Goal: Transaction & Acquisition: Purchase product/service

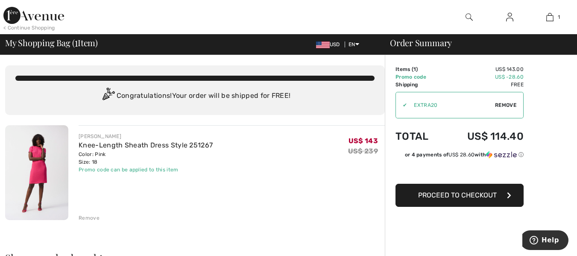
click at [452, 192] on span "Proceed to Checkout" at bounding box center [457, 195] width 79 height 8
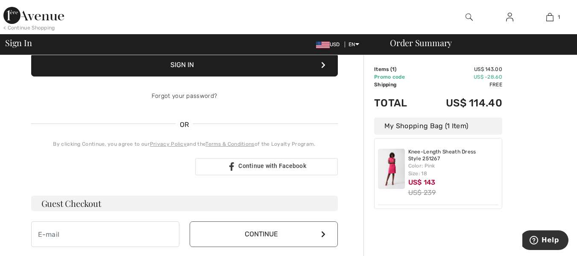
scroll to position [171, 0]
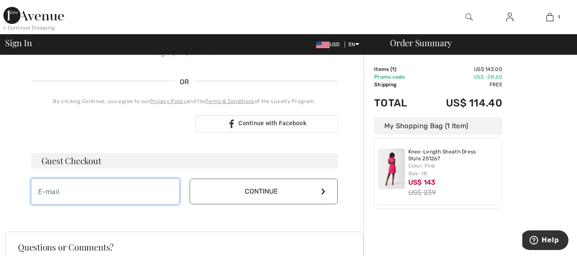
click at [77, 193] on input "email" at bounding box center [105, 191] width 148 height 26
type input "[EMAIL_ADDRESS][DOMAIN_NAME]"
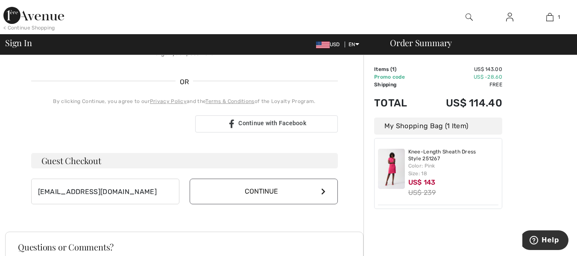
click at [323, 184] on button "Continue" at bounding box center [264, 191] width 148 height 26
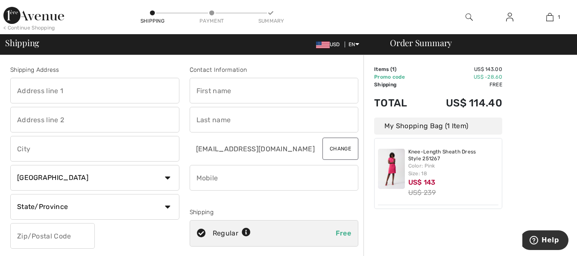
click at [31, 93] on input "text" at bounding box center [94, 91] width 169 height 26
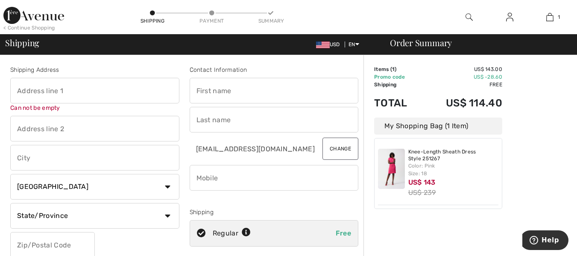
click at [22, 92] on input "text" at bounding box center [94, 91] width 169 height 26
type input "460 Silver Creek Boulevard"
click at [207, 90] on input "text" at bounding box center [274, 91] width 169 height 26
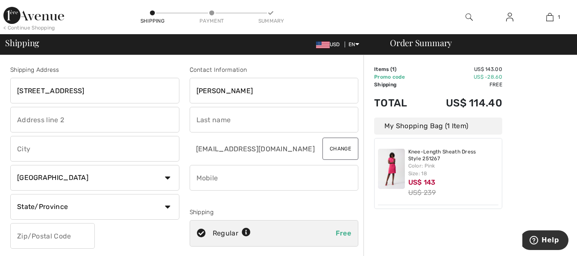
type input "Lori"
drag, startPoint x: 200, startPoint y: 120, endPoint x: 204, endPoint y: 116, distance: 6.0
click at [203, 117] on input "text" at bounding box center [274, 120] width 169 height 26
type input "Rogers"
click at [32, 151] on input "text" at bounding box center [94, 149] width 169 height 26
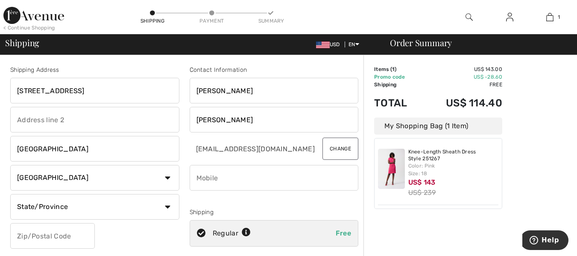
type input "Mississauga"
click at [167, 206] on select "State/Province Alberta British Columbia Manitoba New Brunswick Newfoundland and…" at bounding box center [94, 207] width 169 height 26
select select "ON"
click at [10, 194] on select "State/Province Alberta British Columbia Manitoba New Brunswick Newfoundland and…" at bounding box center [94, 207] width 169 height 26
drag, startPoint x: 19, startPoint y: 233, endPoint x: 25, endPoint y: 233, distance: 6.0
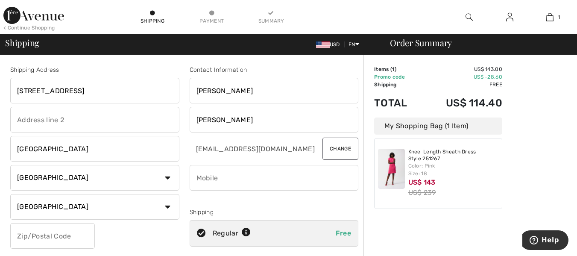
click at [25, 233] on input "text" at bounding box center [52, 236] width 85 height 26
type input "L5A2B3"
click at [216, 175] on input "phone" at bounding box center [274, 178] width 169 height 26
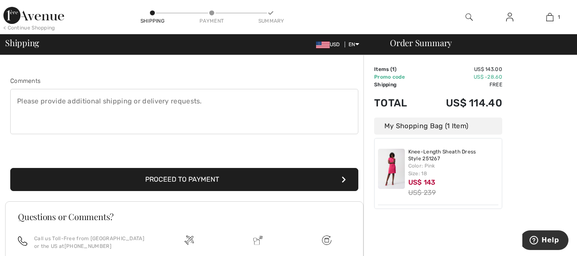
scroll to position [128, 0]
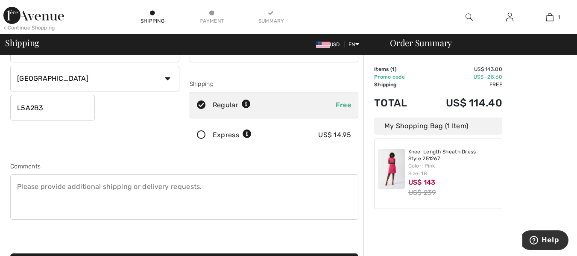
type input "6476861876"
click at [27, 186] on textarea at bounding box center [184, 196] width 348 height 45
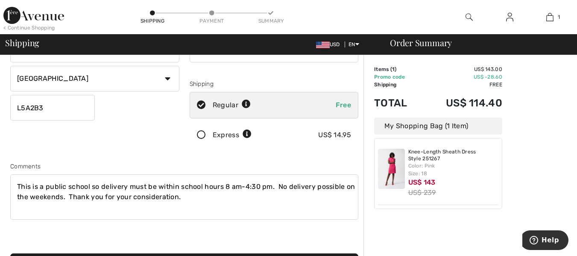
scroll to position [213, 0]
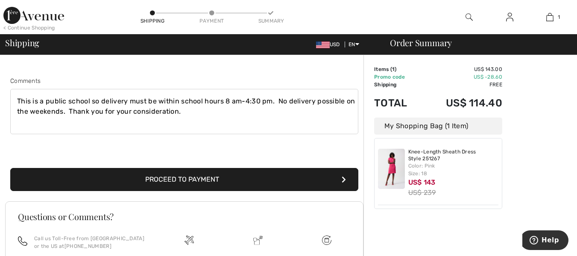
type textarea "This is a public school so delivery must be within school hours 8 am-4:30 pm. N…"
click at [201, 175] on button "Proceed to Payment" at bounding box center [184, 179] width 348 height 23
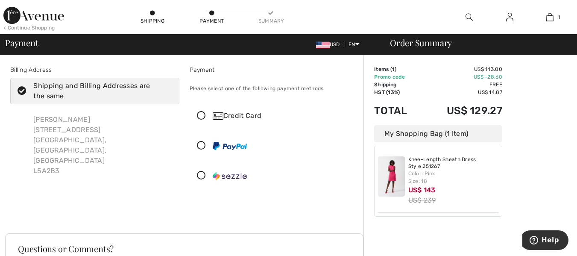
click at [199, 113] on icon at bounding box center [201, 115] width 23 height 9
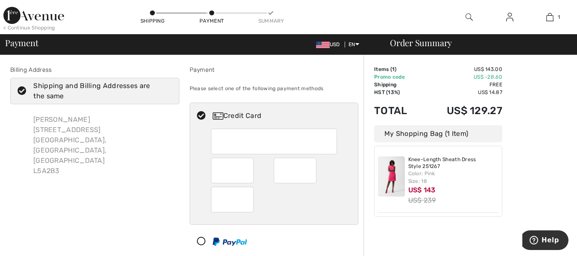
click at [23, 89] on icon at bounding box center [22, 91] width 23 height 9
click at [166, 89] on input "Shipping and Billing Addresses are the same" at bounding box center [169, 91] width 6 height 26
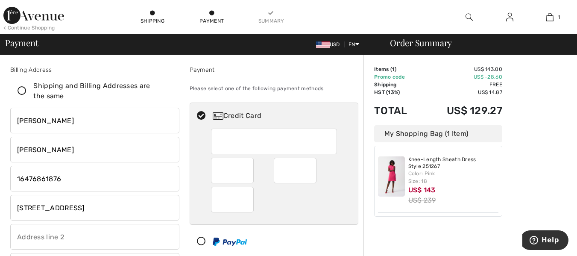
click at [20, 89] on icon at bounding box center [22, 91] width 23 height 9
click at [166, 89] on input "Shipping and Billing Addresses are the same" at bounding box center [169, 91] width 6 height 26
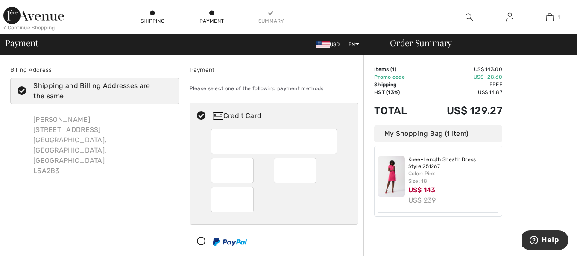
click at [23, 87] on icon at bounding box center [22, 91] width 23 height 9
click at [166, 87] on input "Shipping and Billing Addresses are the same" at bounding box center [169, 91] width 6 height 26
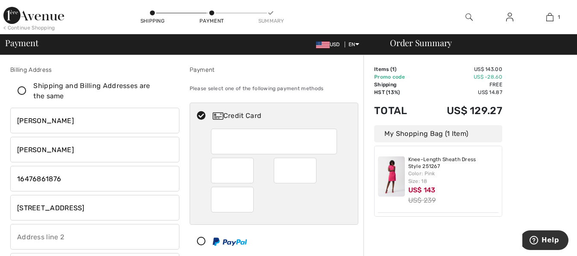
checkbox input "false"
click at [108, 206] on input "[STREET_ADDRESS]" at bounding box center [94, 208] width 169 height 26
type input "4"
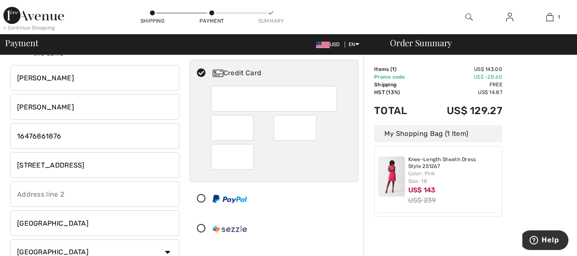
type input "[STREET_ADDRESS]"
click at [61, 222] on input "Mississauga" at bounding box center [94, 223] width 169 height 26
type input "M"
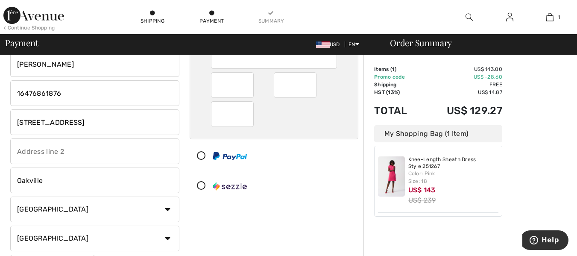
scroll to position [128, 0]
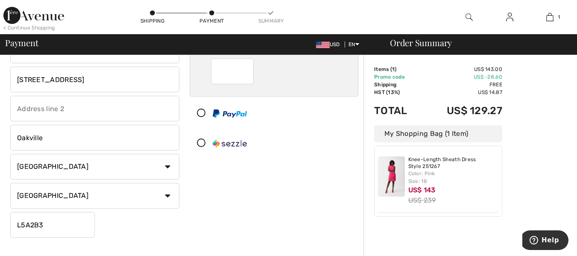
type input "Oakville"
drag, startPoint x: 44, startPoint y: 224, endPoint x: 64, endPoint y: 219, distance: 20.2
click at [61, 220] on input "L5A2B3" at bounding box center [52, 225] width 85 height 26
type input "L"
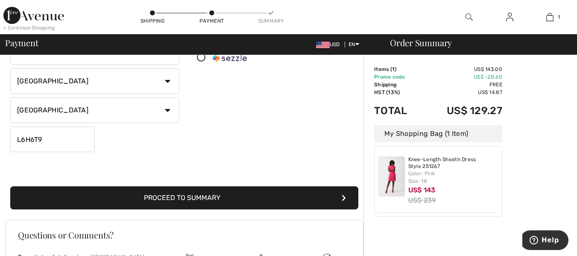
type input "L6H6T9"
click at [182, 196] on button "Proceed to Summary" at bounding box center [184, 197] width 348 height 23
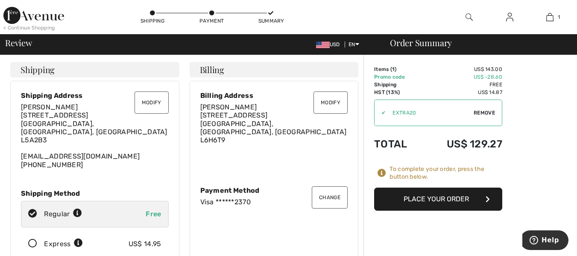
click at [446, 195] on button "Place Your Order" at bounding box center [438, 198] width 128 height 23
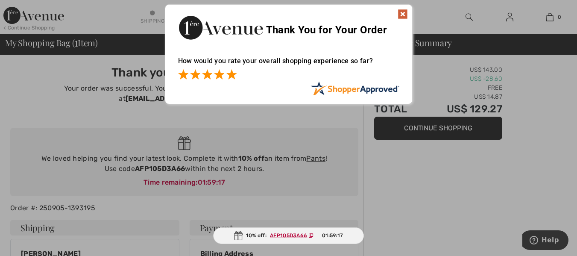
click at [235, 74] on span at bounding box center [231, 74] width 10 height 10
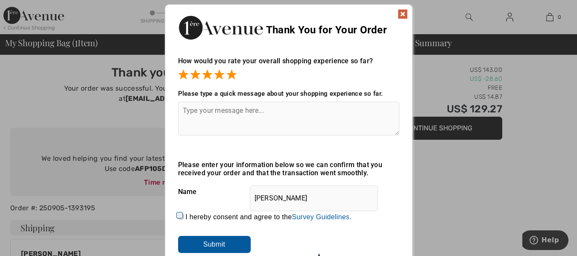
click at [405, 13] on img at bounding box center [402, 14] width 10 height 10
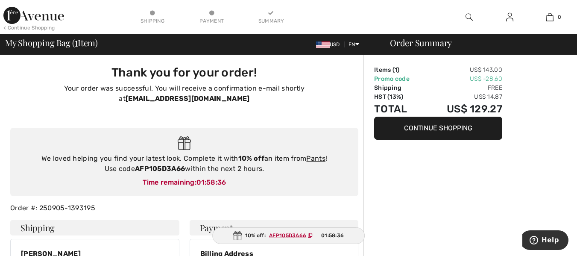
scroll to position [85, 0]
